Goal: Information Seeking & Learning: Learn about a topic

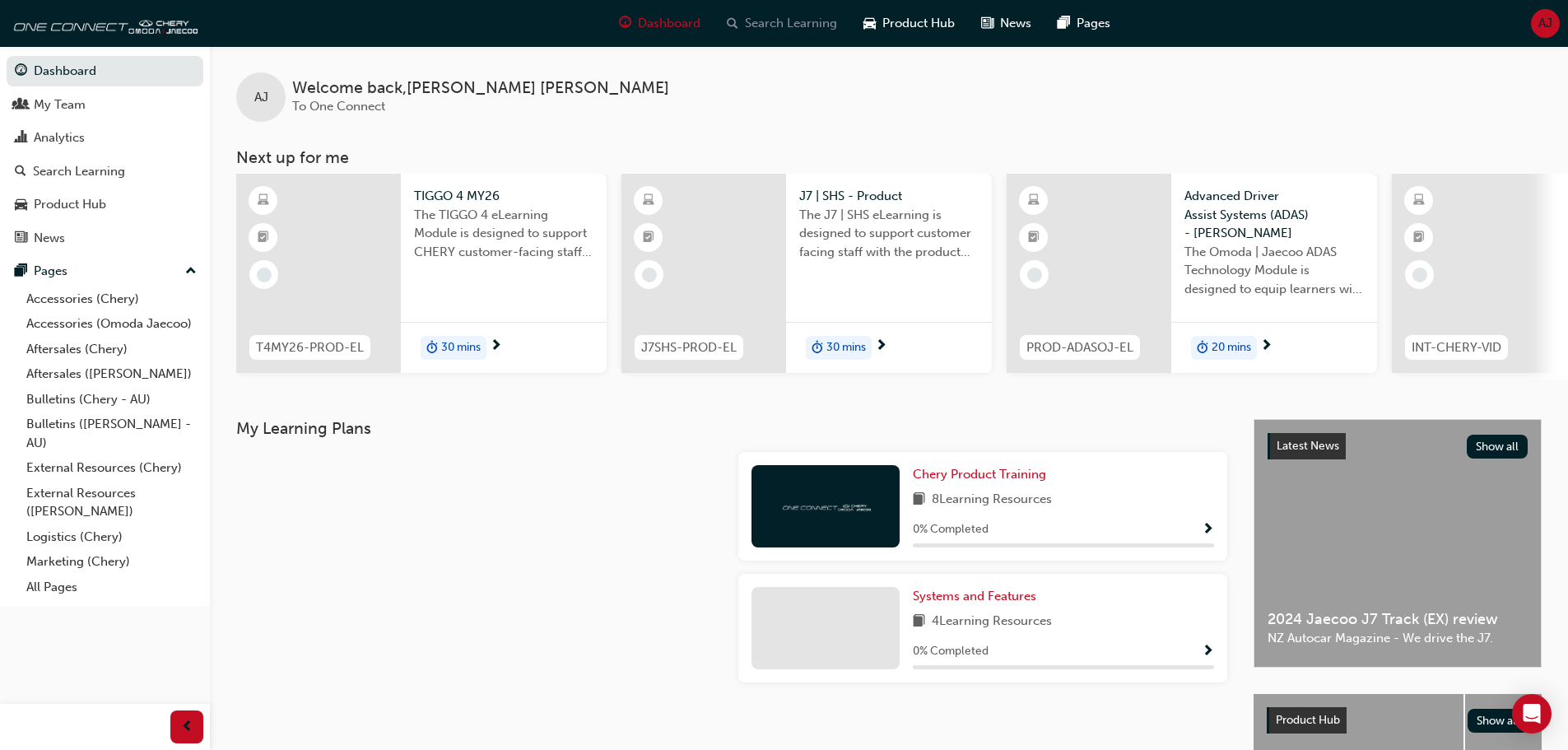
click at [808, 26] on span "Search Learning" at bounding box center [791, 24] width 92 height 19
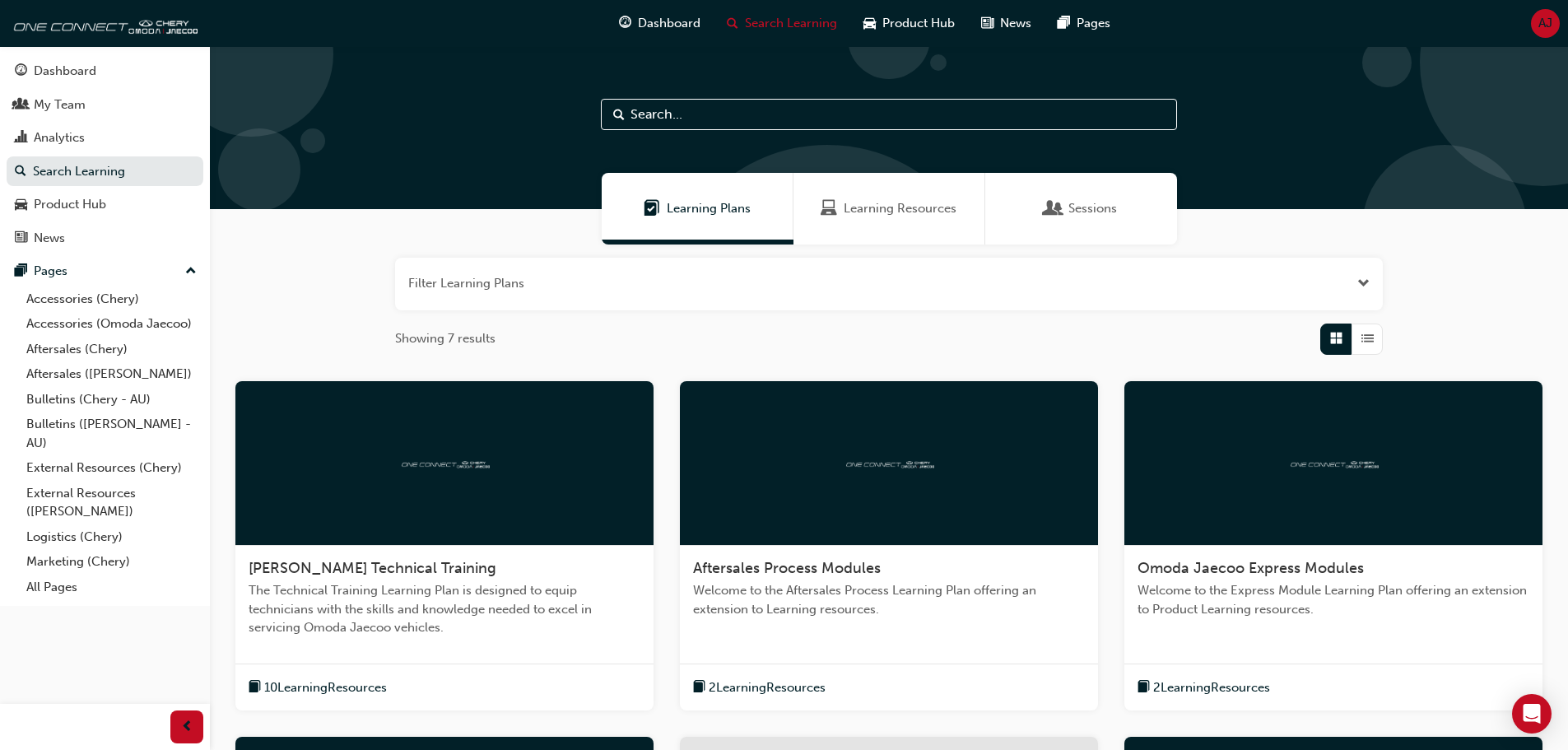
click at [756, 107] on input "text" at bounding box center [889, 115] width 576 height 31
type input "service book"
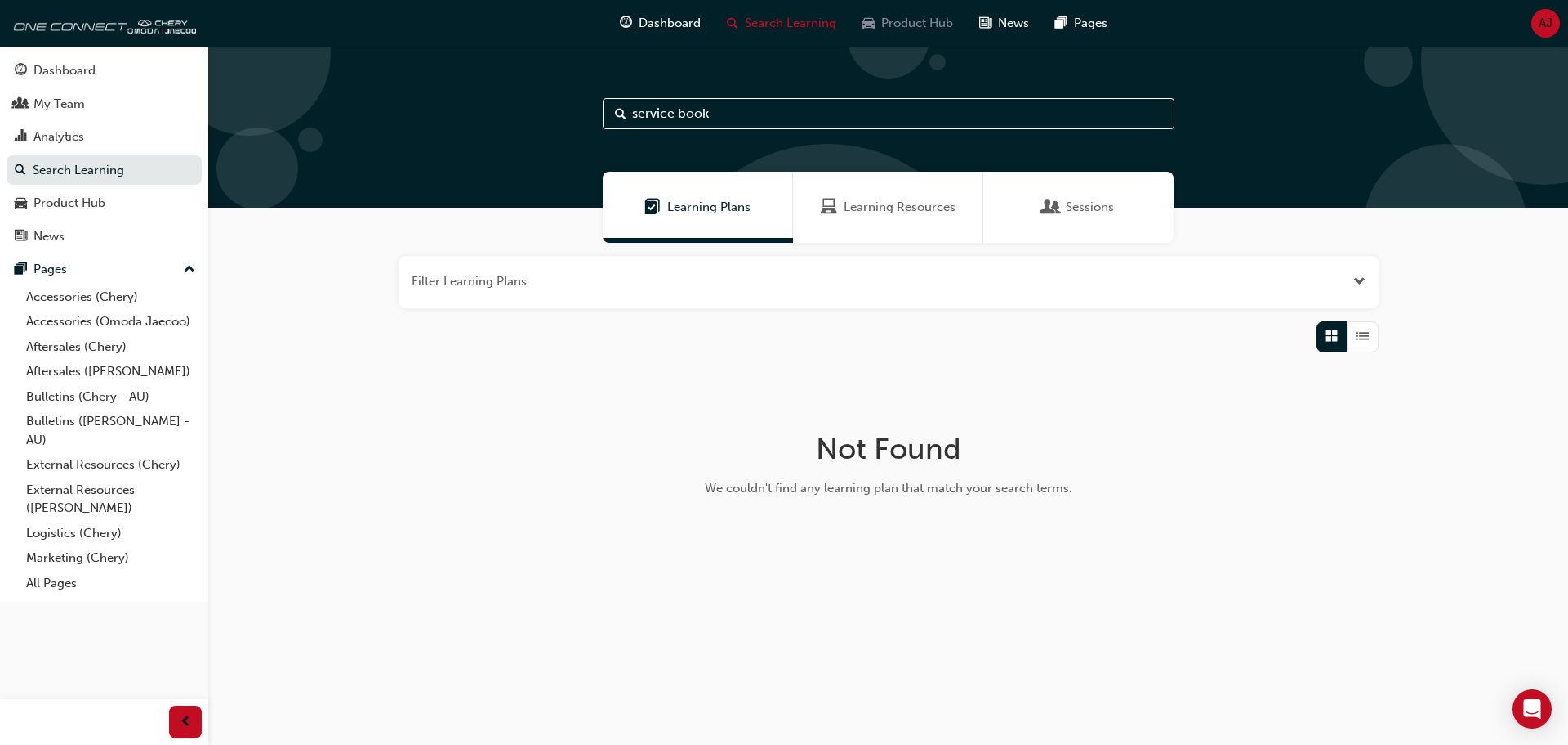
click at [910, 23] on span "Product Hub" at bounding box center [917, 23] width 72 height 19
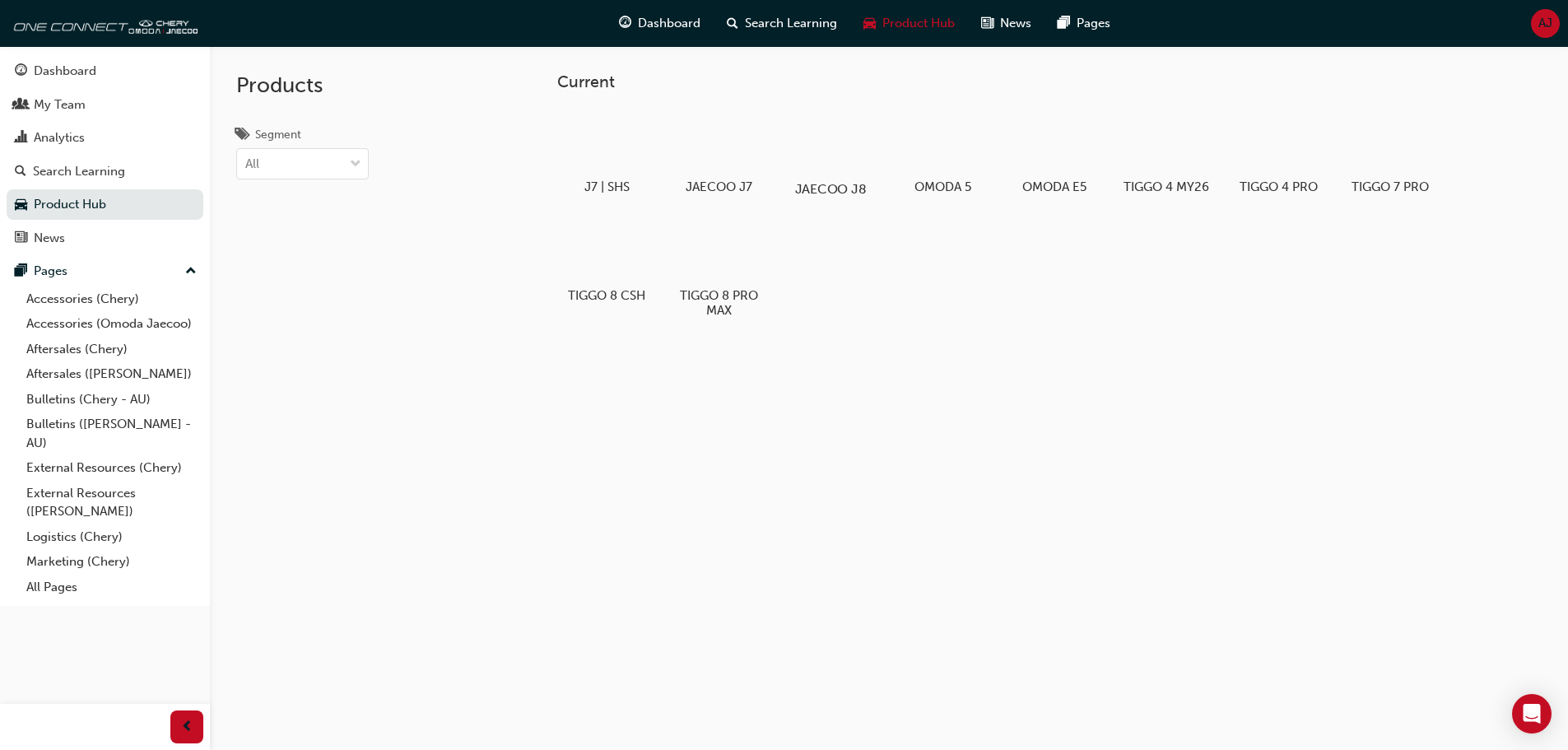
click at [858, 158] on div at bounding box center [830, 141] width 91 height 66
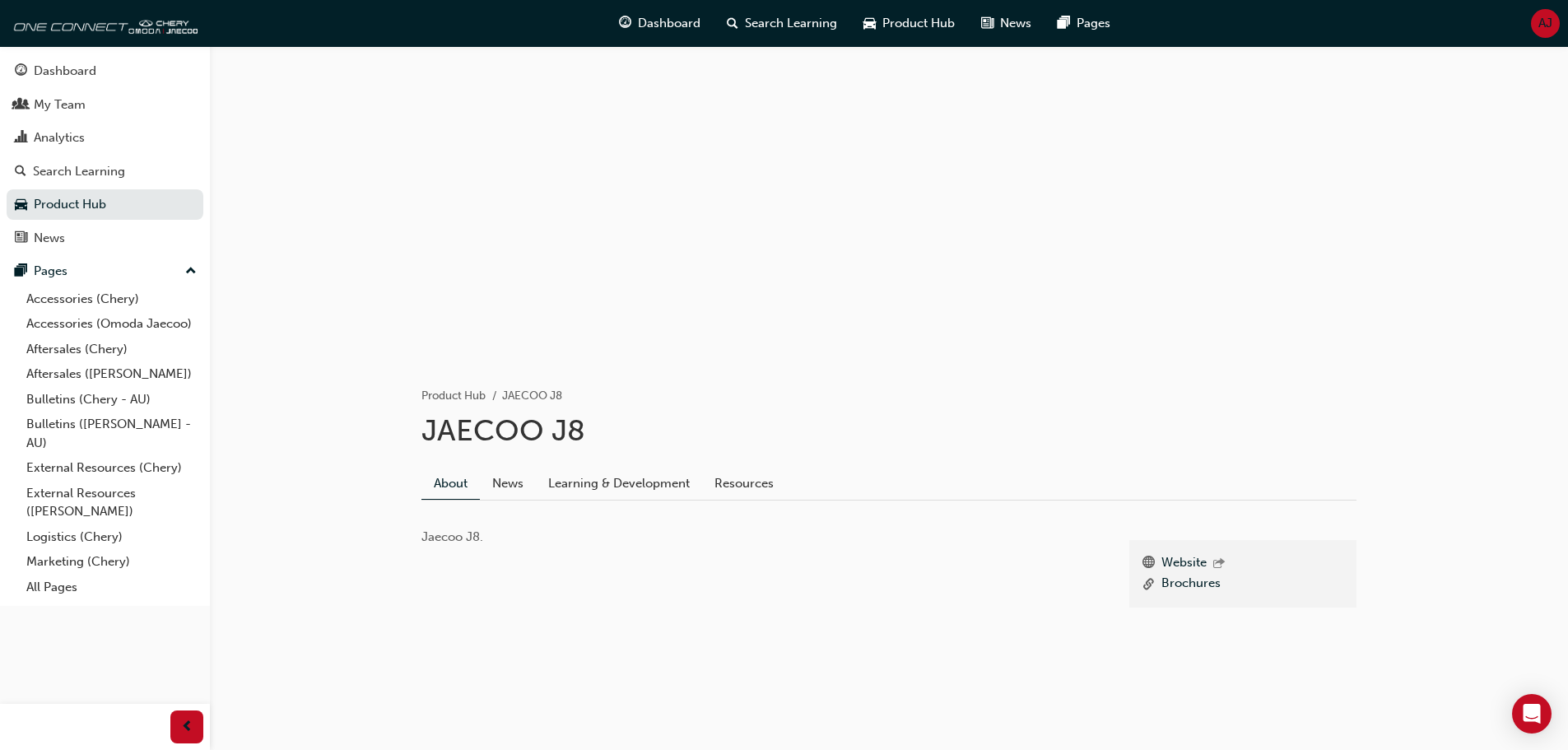
scroll to position [20, 0]
click at [526, 479] on link "News" at bounding box center [508, 479] width 56 height 31
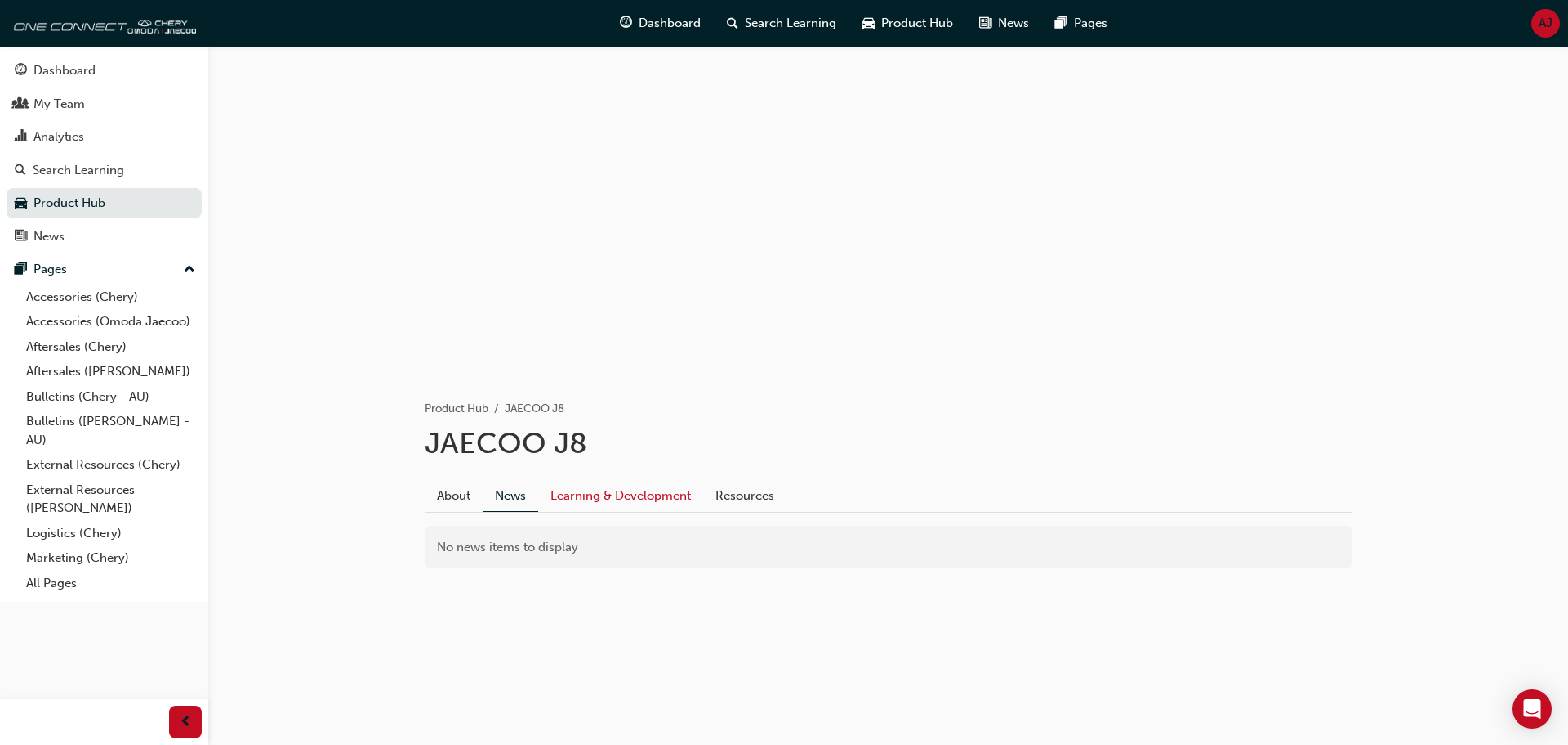
click at [608, 501] on link "Learning & Development" at bounding box center [620, 496] width 165 height 31
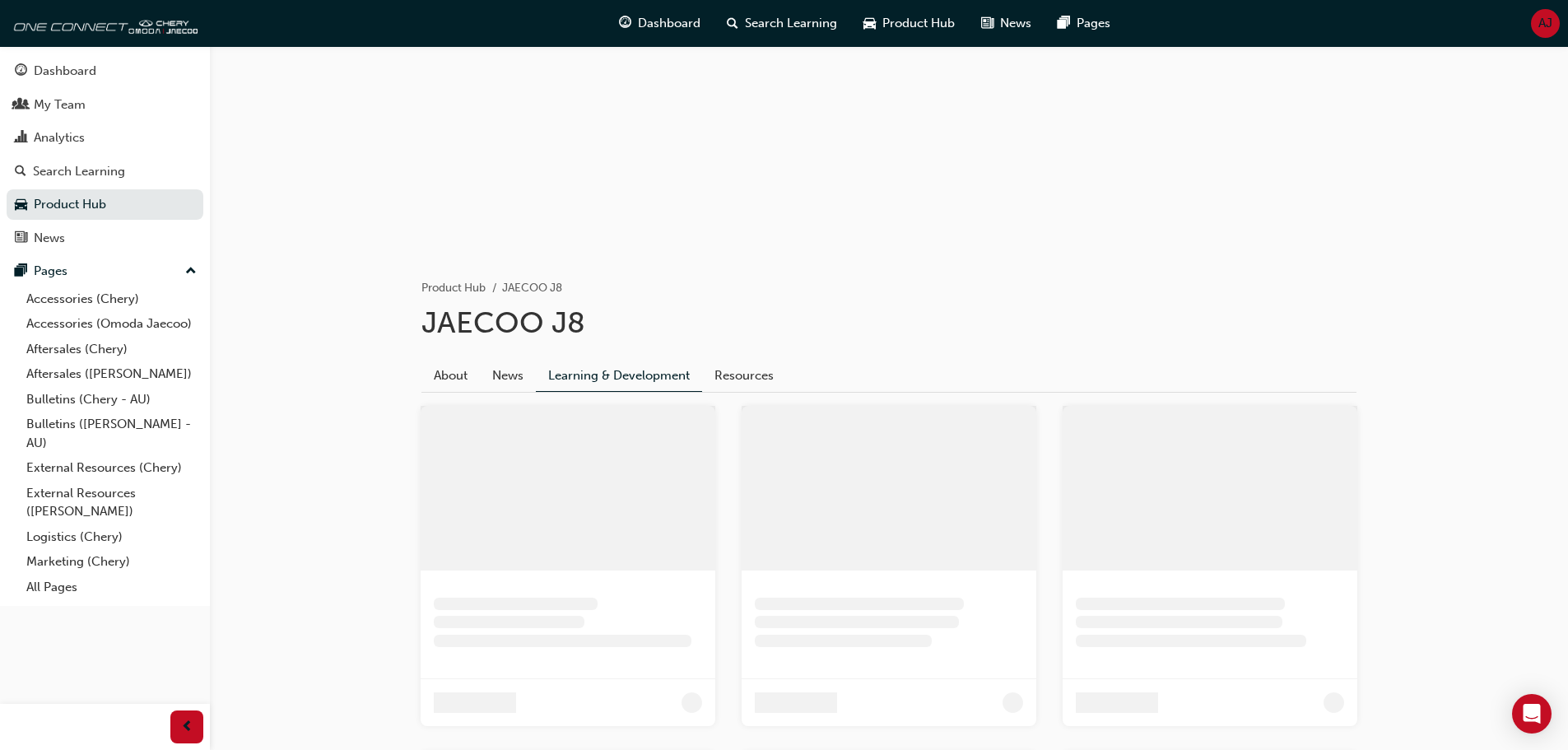
scroll to position [164, 0]
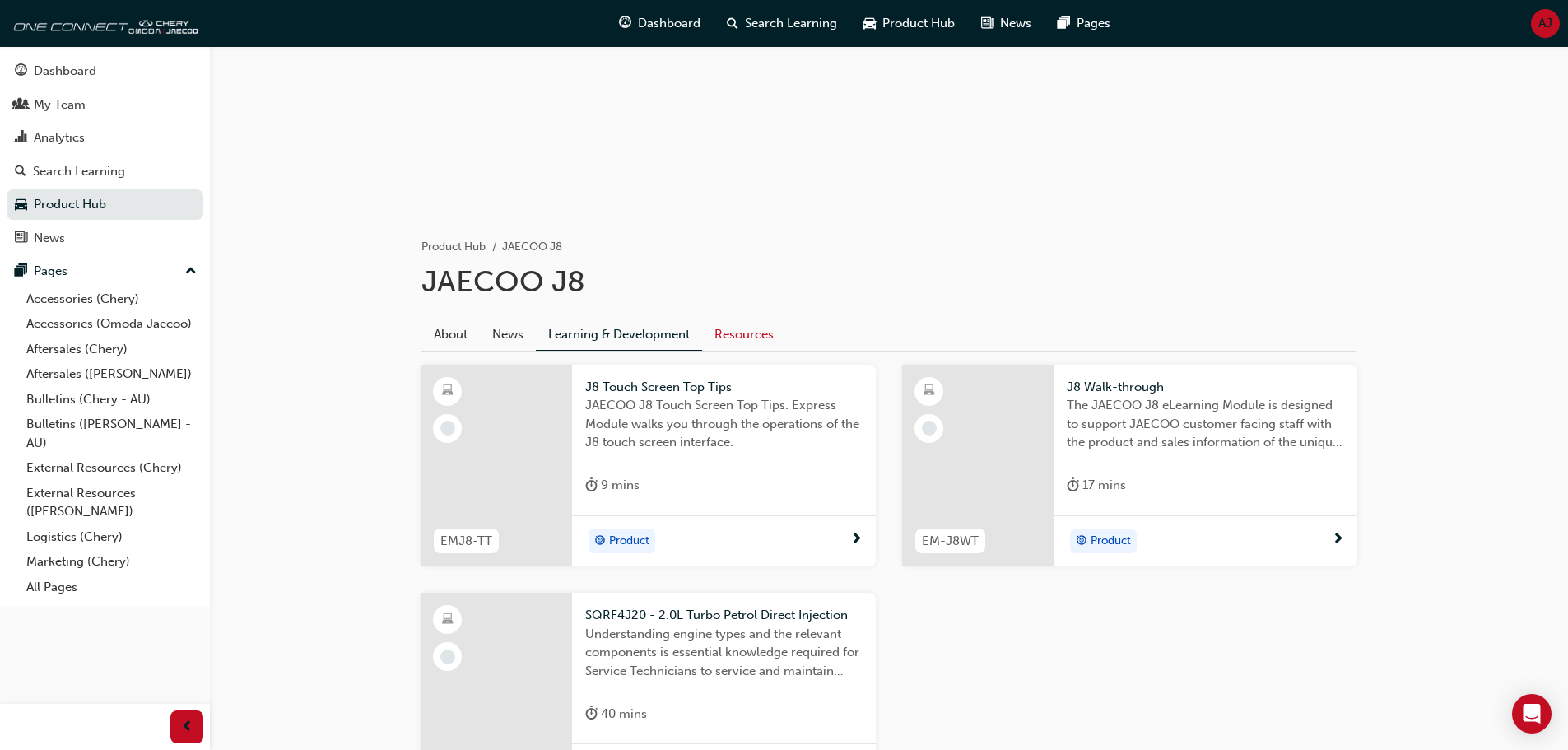
click at [747, 336] on link "Resources" at bounding box center [744, 334] width 84 height 31
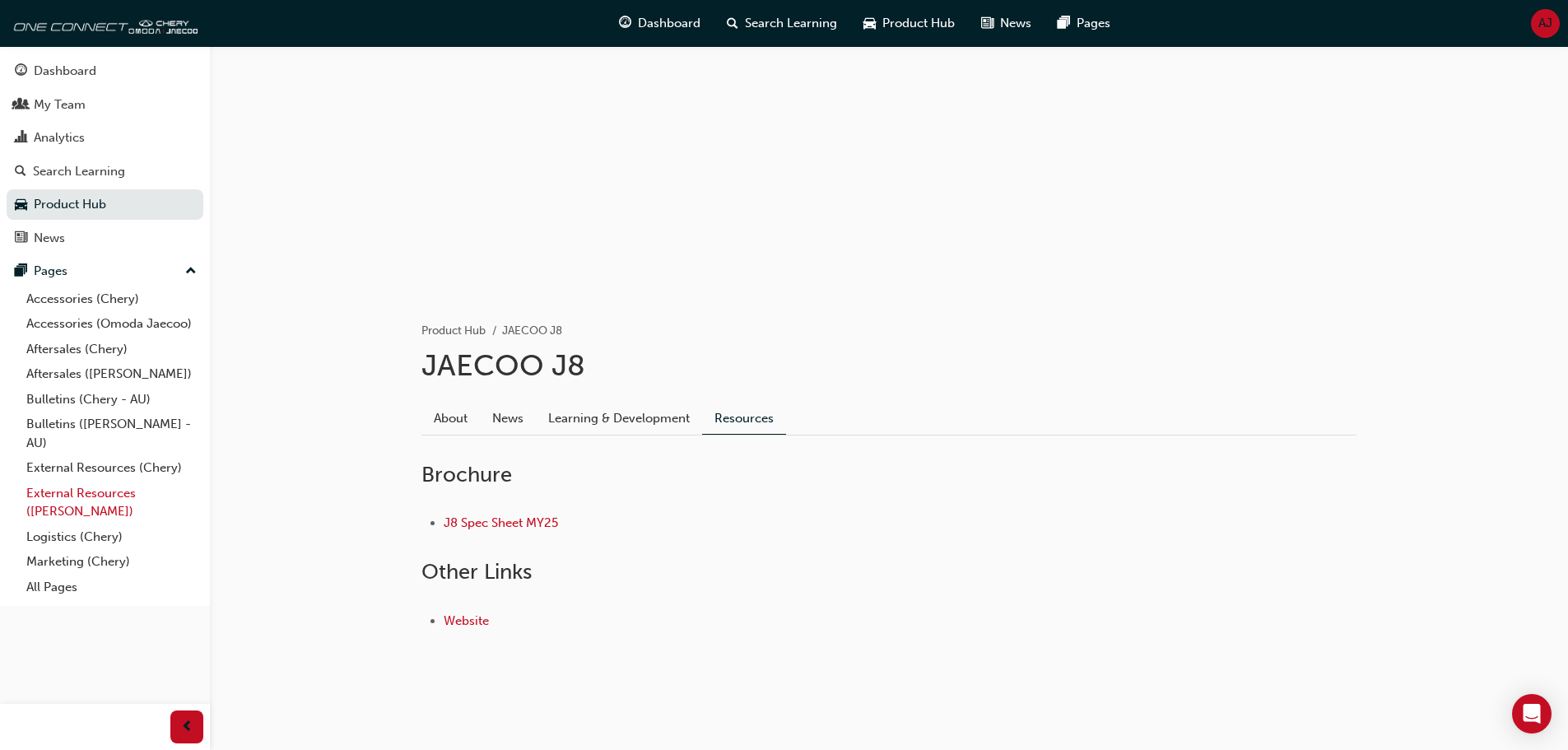
click at [82, 502] on link "External Resources ([PERSON_NAME])" at bounding box center [112, 503] width 184 height 44
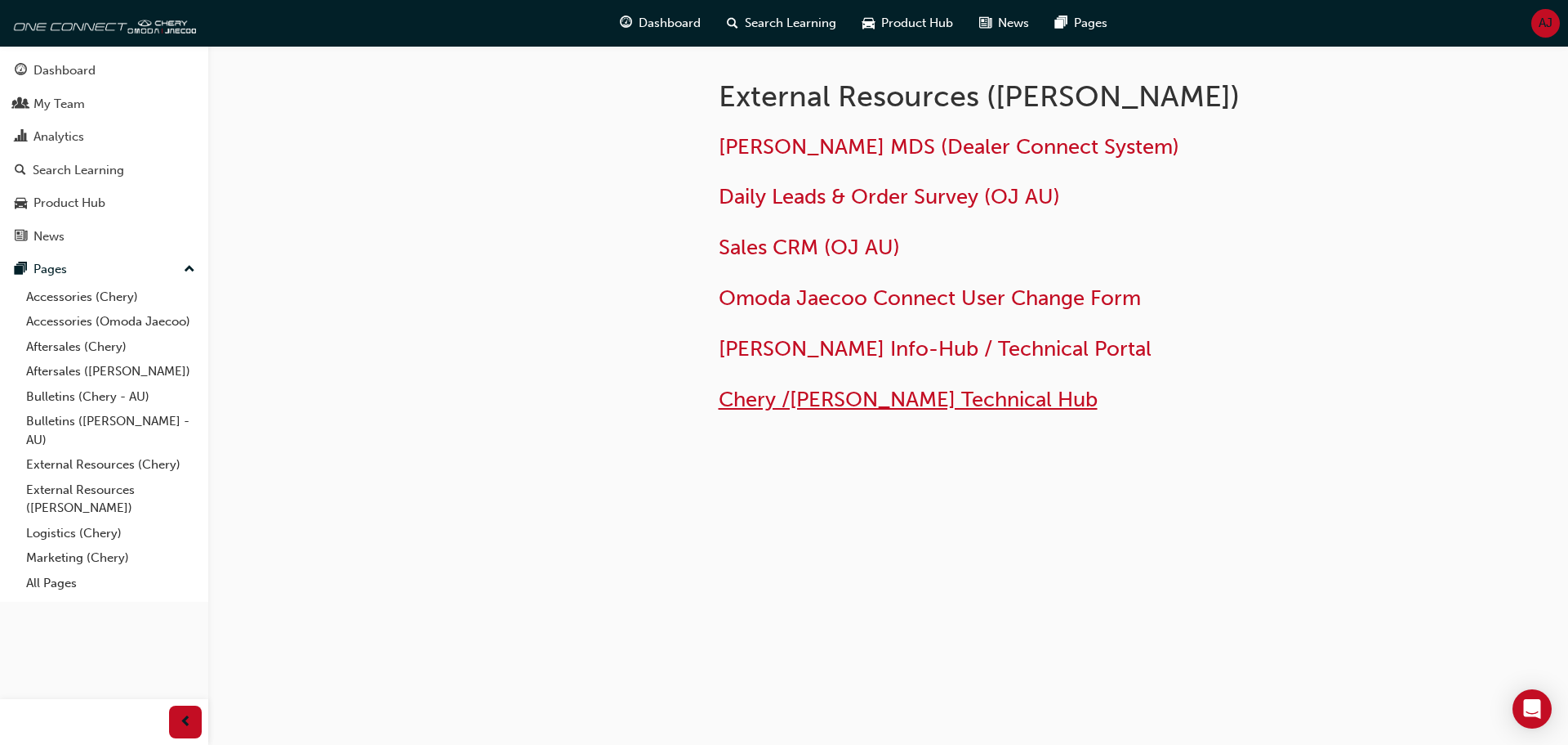
click at [960, 400] on span "Chery /[PERSON_NAME] Technical Hub" at bounding box center [908, 399] width 379 height 25
